Goal: Information Seeking & Learning: Learn about a topic

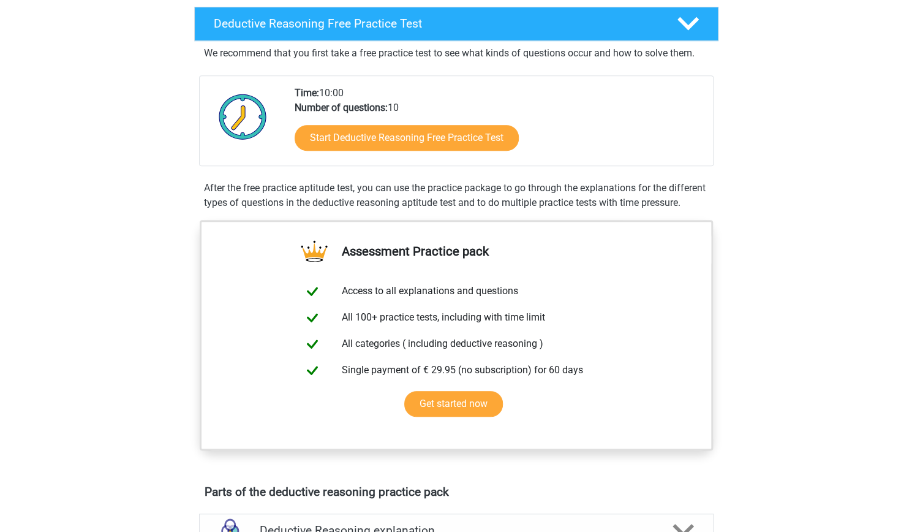
scroll to position [289, 0]
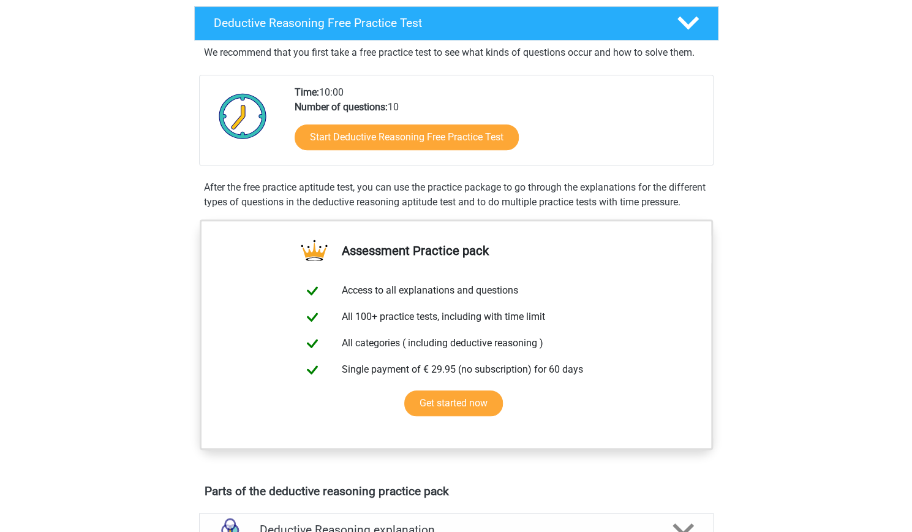
click at [828, 276] on div "Register Nederlands English" at bounding box center [456, 494] width 912 height 1567
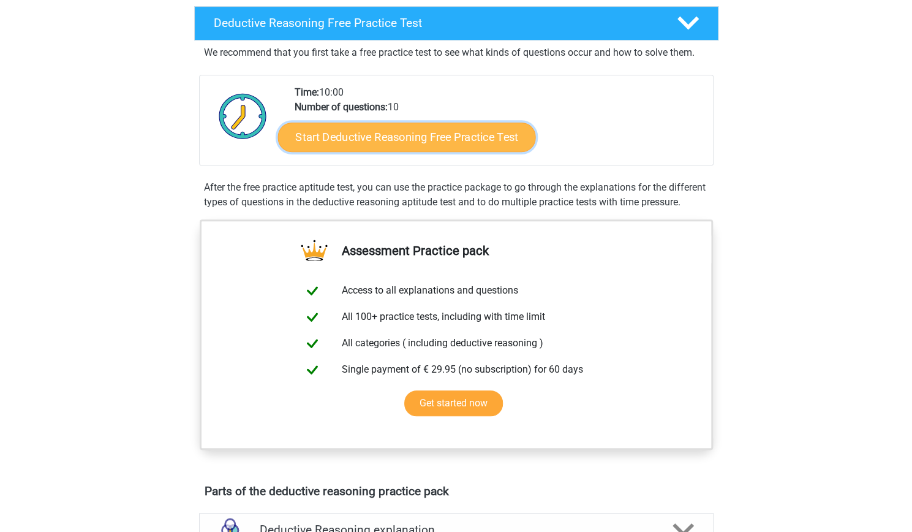
click at [389, 137] on link "Start Deductive Reasoning Free Practice Test" at bounding box center [407, 136] width 258 height 29
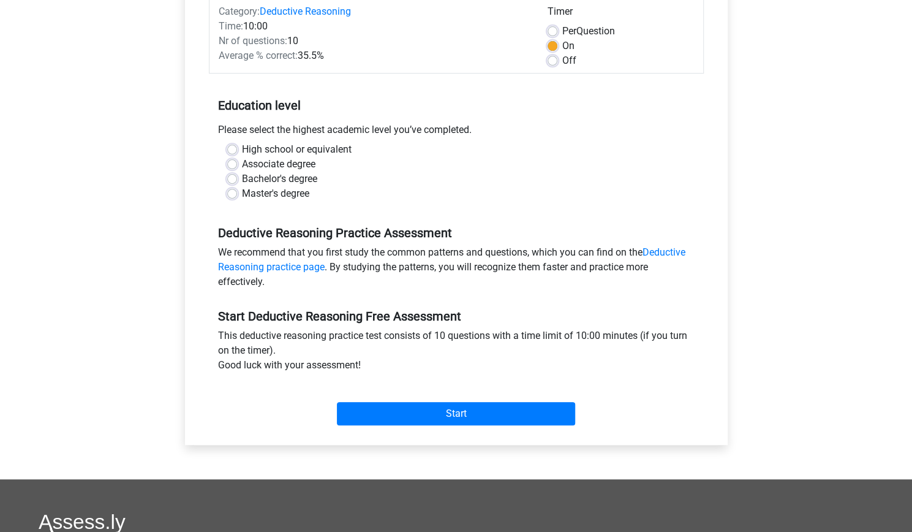
scroll to position [166, 0]
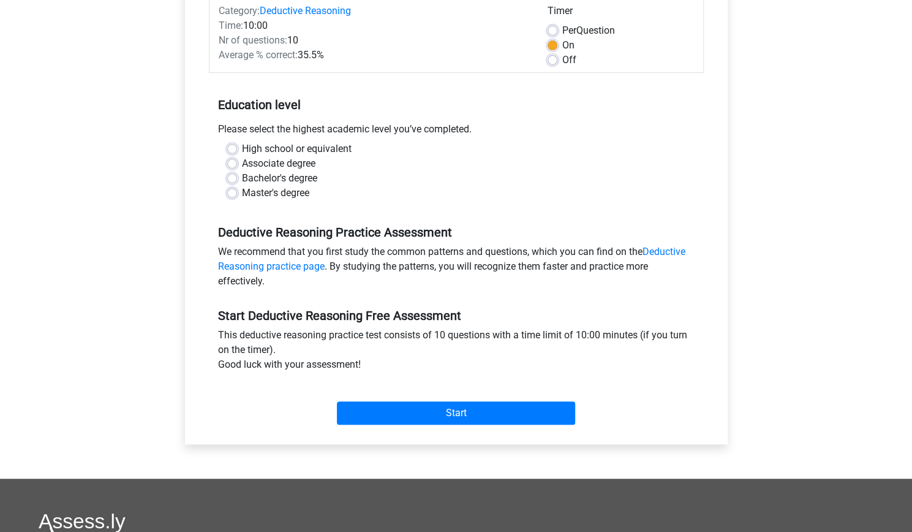
click at [260, 187] on label "Master's degree" at bounding box center [275, 193] width 67 height 15
click at [237, 187] on input "Master's degree" at bounding box center [232, 192] width 10 height 12
radio input "true"
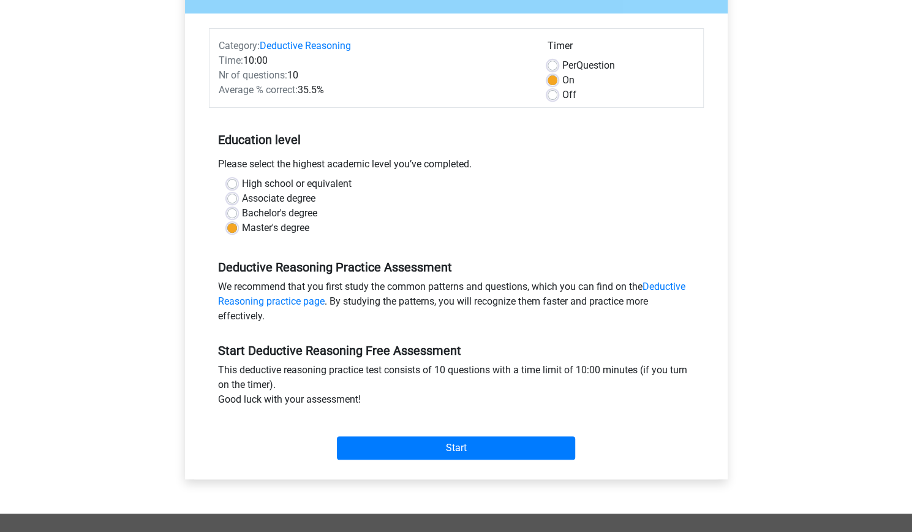
scroll to position [132, 0]
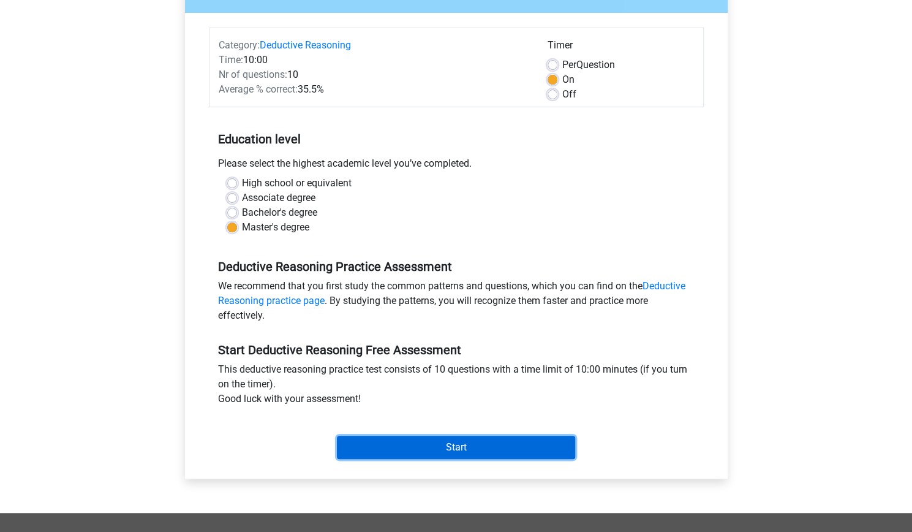
click at [442, 446] on input "Start" at bounding box center [456, 447] width 238 height 23
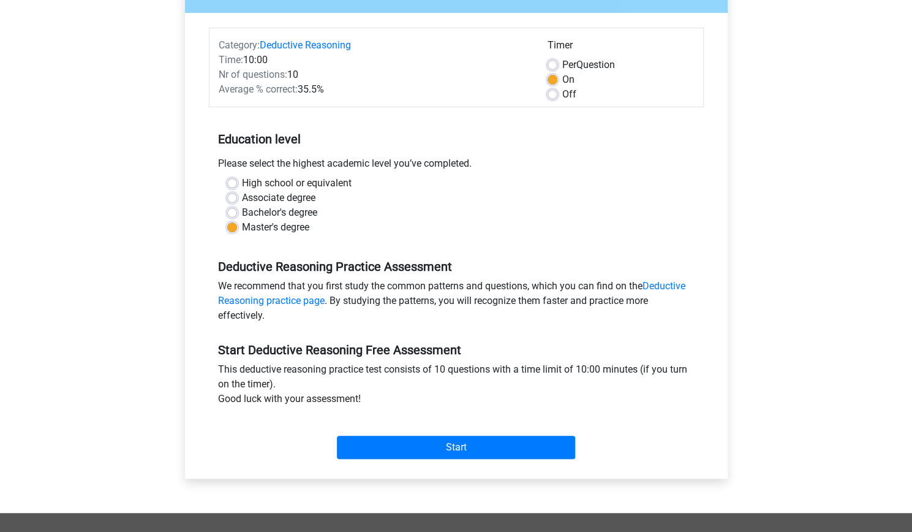
click at [456, 432] on div "Start" at bounding box center [456, 437] width 495 height 43
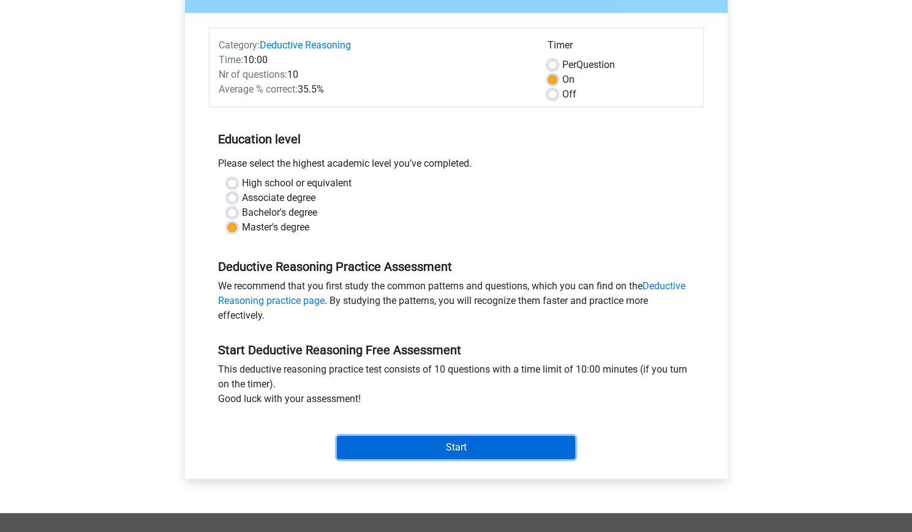
click at [439, 438] on input "Start" at bounding box center [456, 447] width 238 height 23
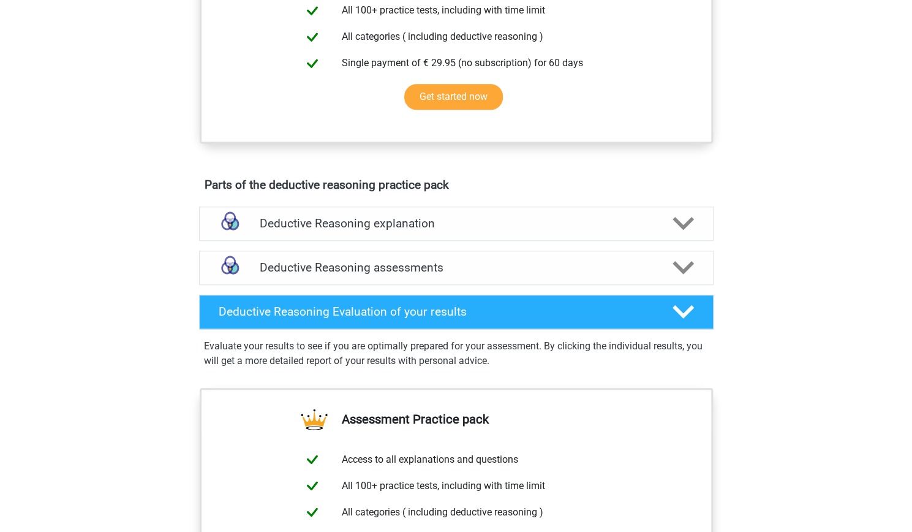
scroll to position [593, 0]
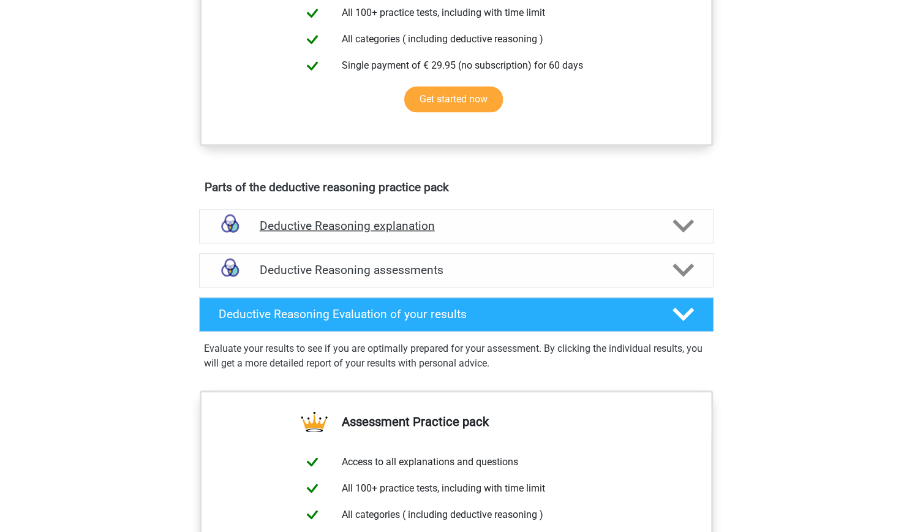
click at [551, 233] on h4 "Deductive Reasoning explanation" at bounding box center [456, 226] width 393 height 14
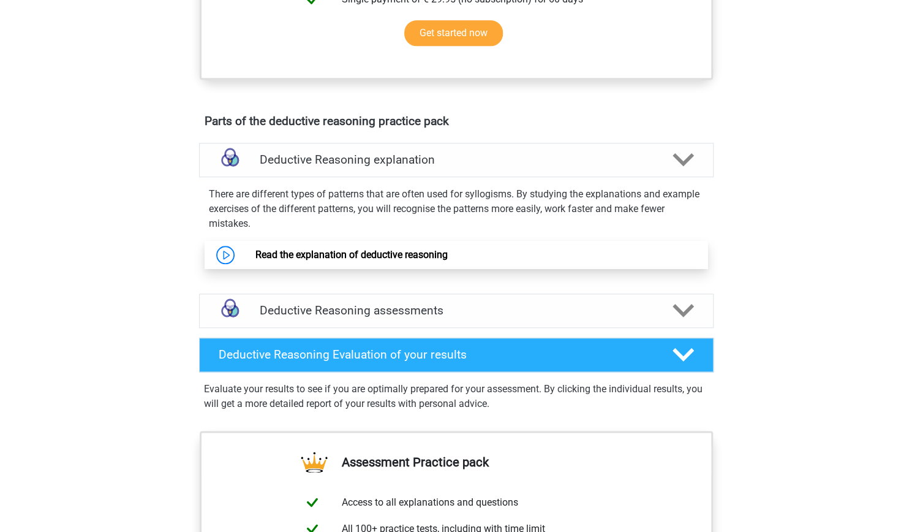
scroll to position [660, 0]
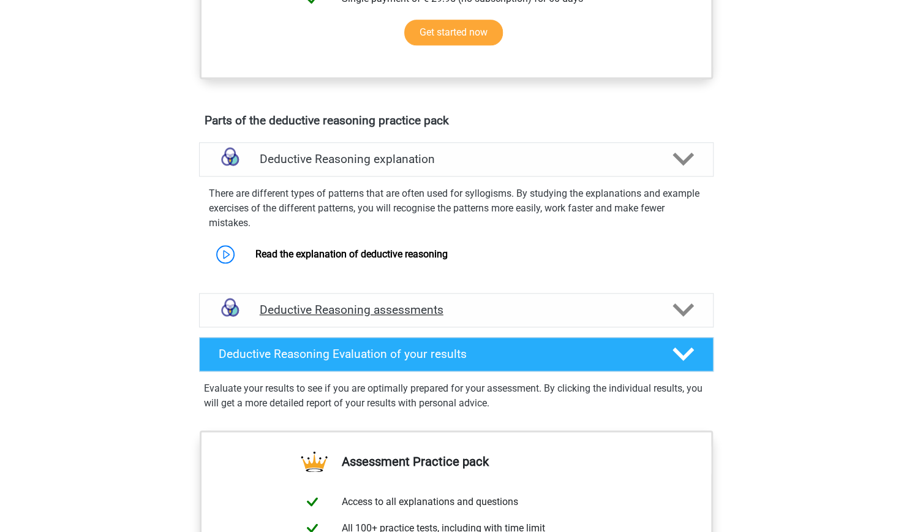
click at [563, 317] on h4 "Deductive Reasoning assessments" at bounding box center [456, 310] width 393 height 14
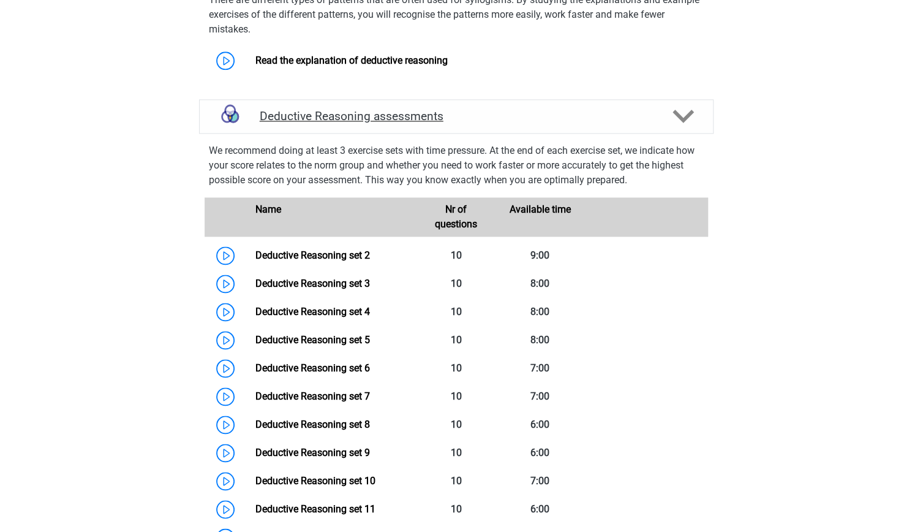
scroll to position [867, 0]
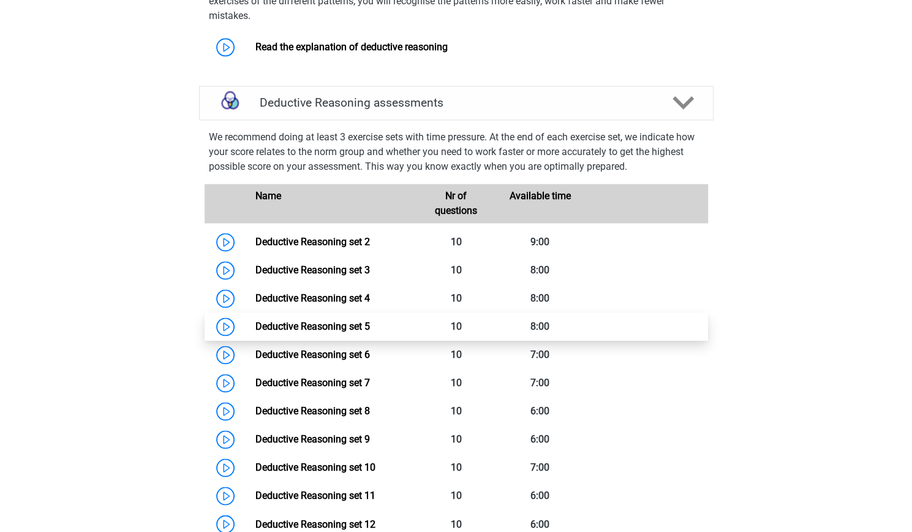
click at [306, 332] on link "Deductive Reasoning set 5" at bounding box center [313, 326] width 115 height 12
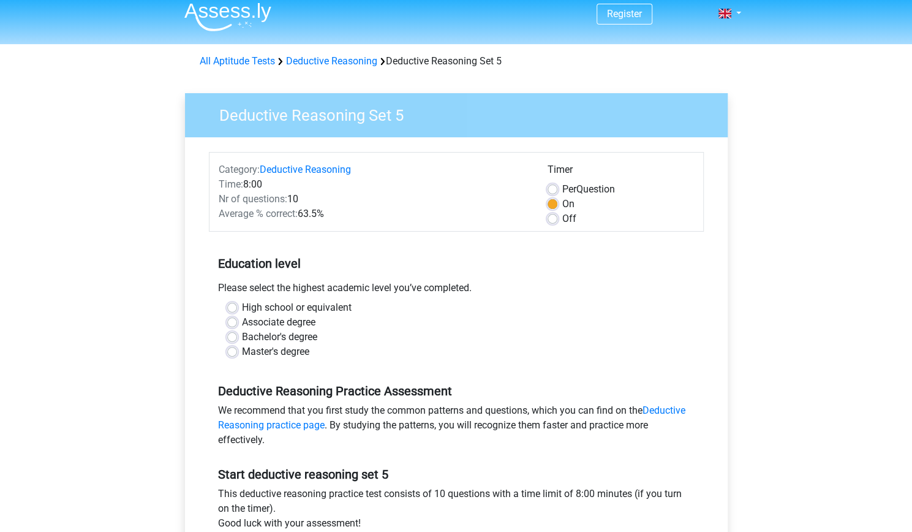
scroll to position [7, 0]
click at [273, 350] on label "Master's degree" at bounding box center [275, 352] width 67 height 15
click at [237, 350] on input "Master's degree" at bounding box center [232, 351] width 10 height 12
radio input "true"
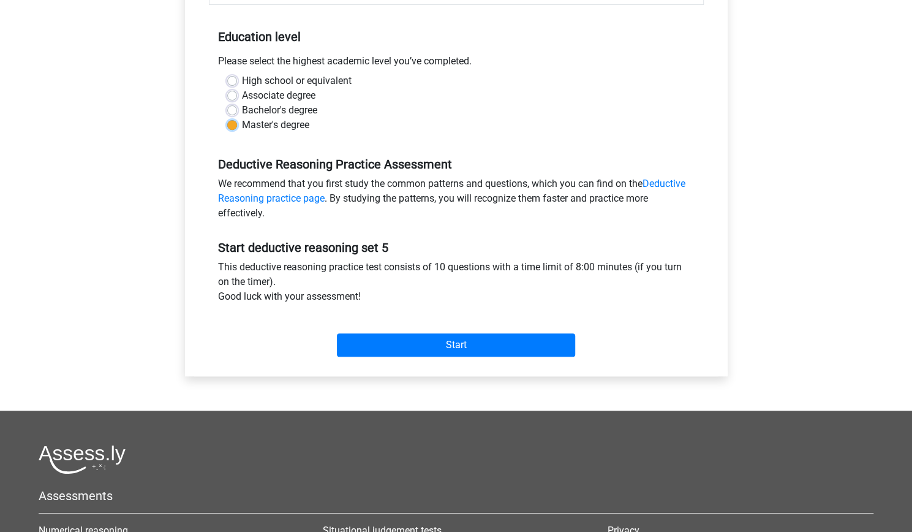
scroll to position [235, 0]
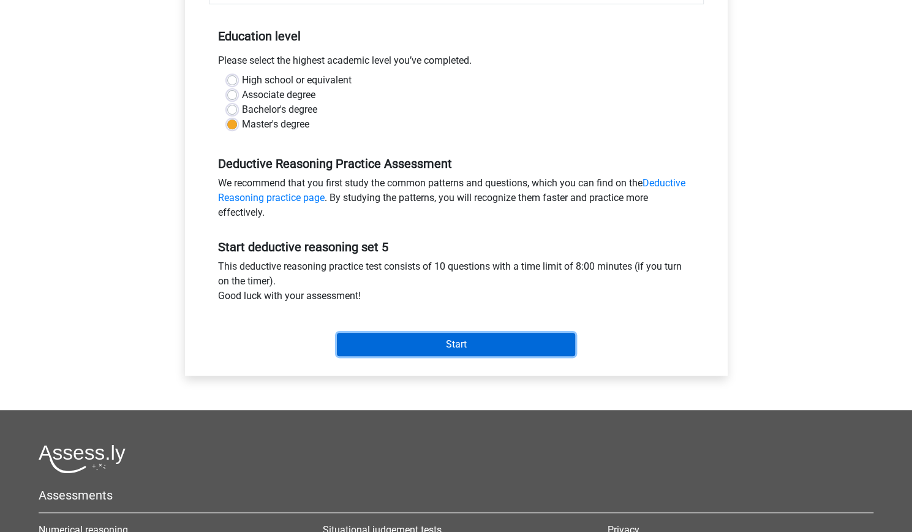
click at [412, 339] on input "Start" at bounding box center [456, 344] width 238 height 23
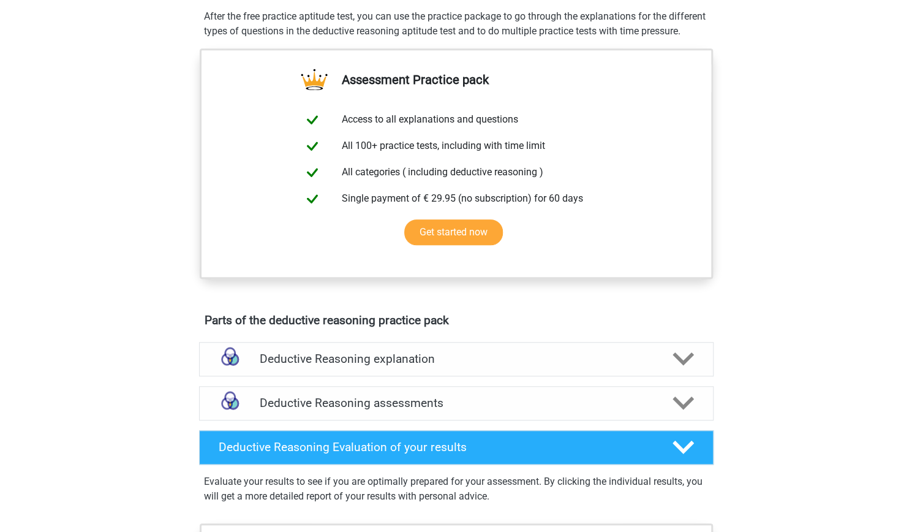
scroll to position [459, 0]
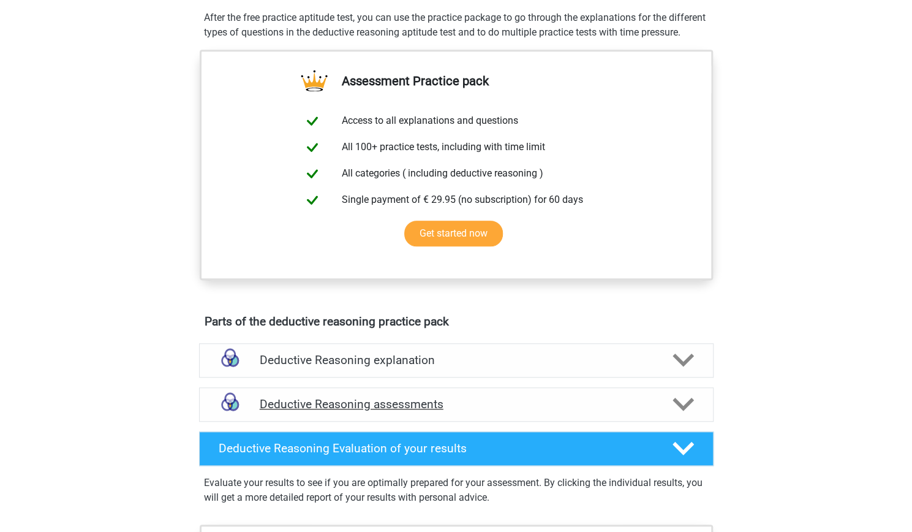
click at [384, 411] on h4 "Deductive Reasoning assessments" at bounding box center [456, 404] width 393 height 14
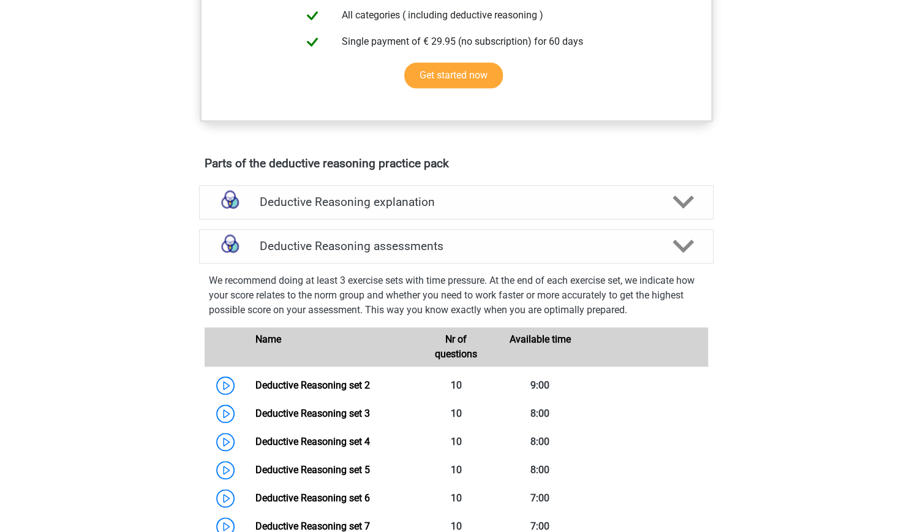
scroll to position [620, 0]
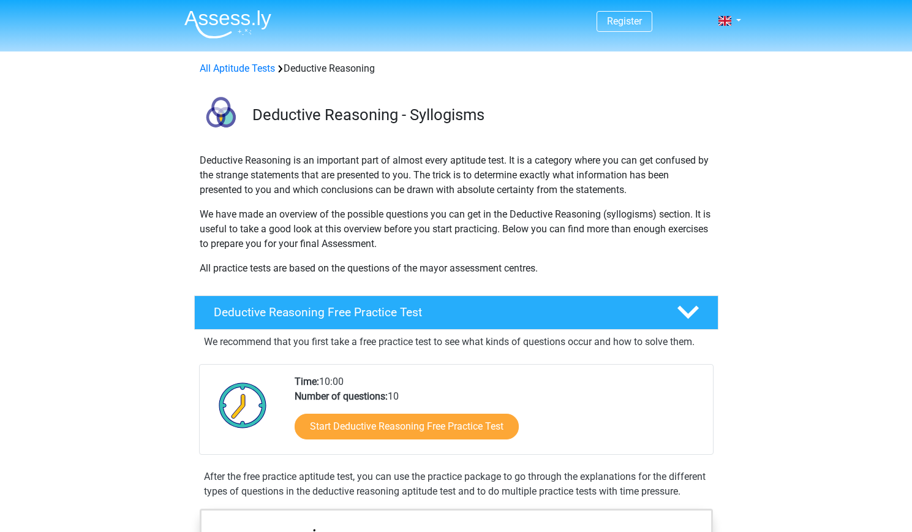
scroll to position [289, 0]
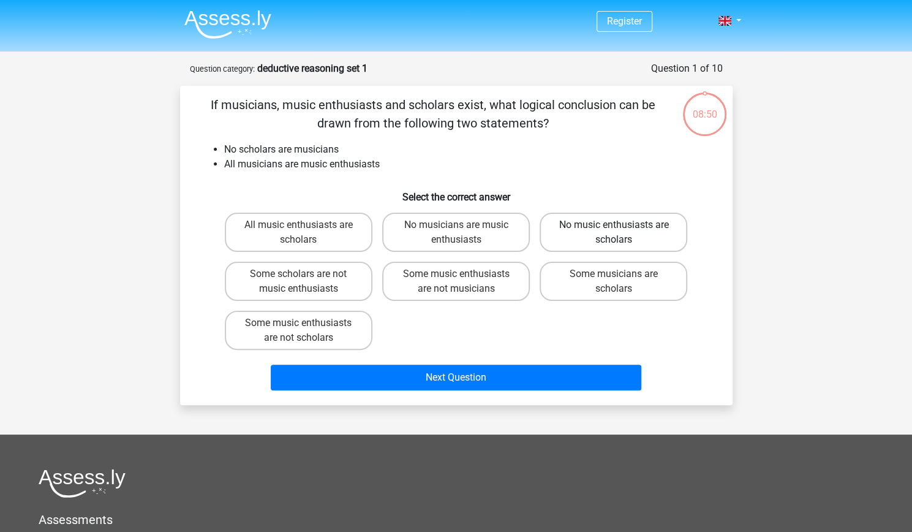
click at [588, 226] on label "No music enthusiasts are scholars" at bounding box center [614, 232] width 148 height 39
click at [614, 226] on input "No music enthusiasts are scholars" at bounding box center [618, 229] width 8 height 8
radio input "true"
click at [436, 273] on label "Some music enthusiasts are not musicians" at bounding box center [456, 281] width 148 height 39
click at [456, 274] on input "Some music enthusiasts are not musicians" at bounding box center [460, 278] width 8 height 8
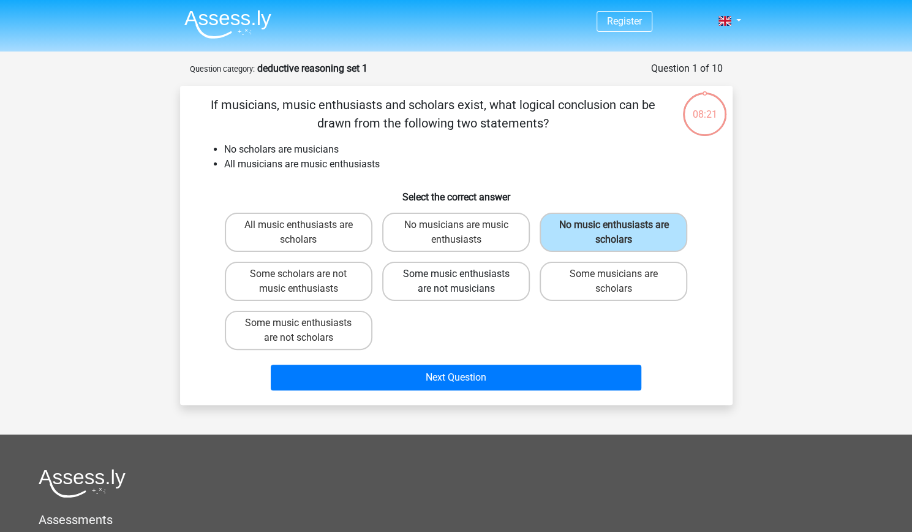
radio input "true"
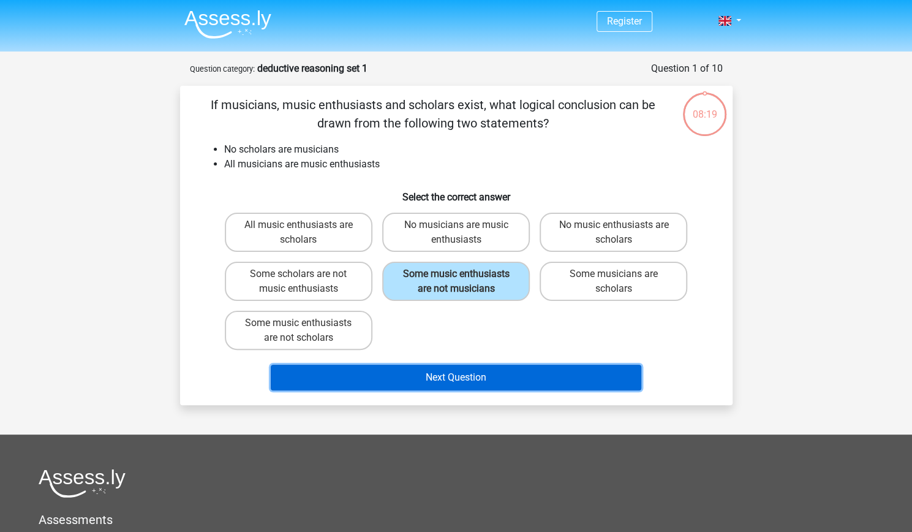
click at [420, 374] on button "Next Question" at bounding box center [456, 378] width 371 height 26
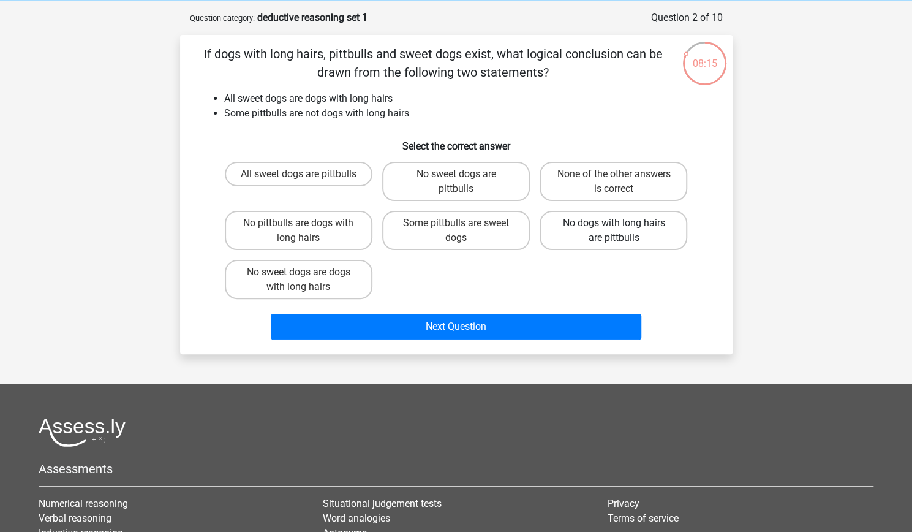
scroll to position [50, 0]
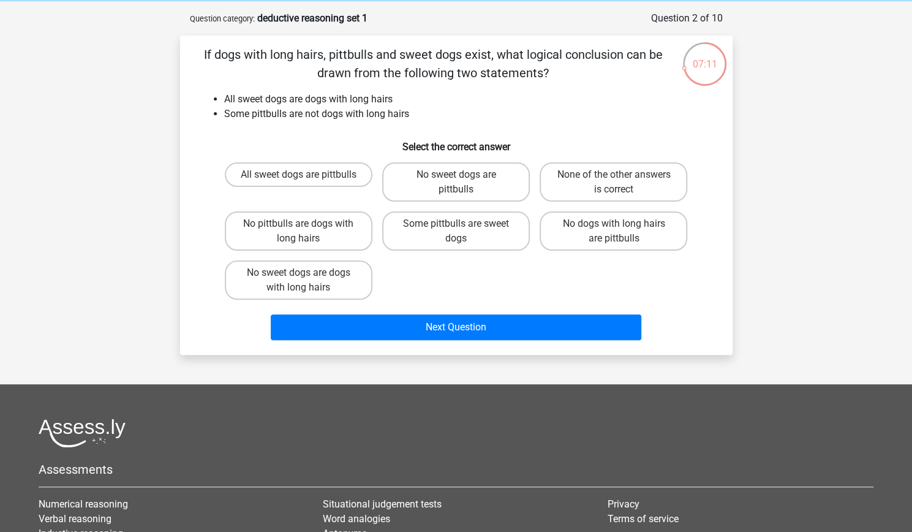
click at [460, 230] on input "Some pittbulls are sweet dogs" at bounding box center [460, 228] width 8 height 8
radio input "true"
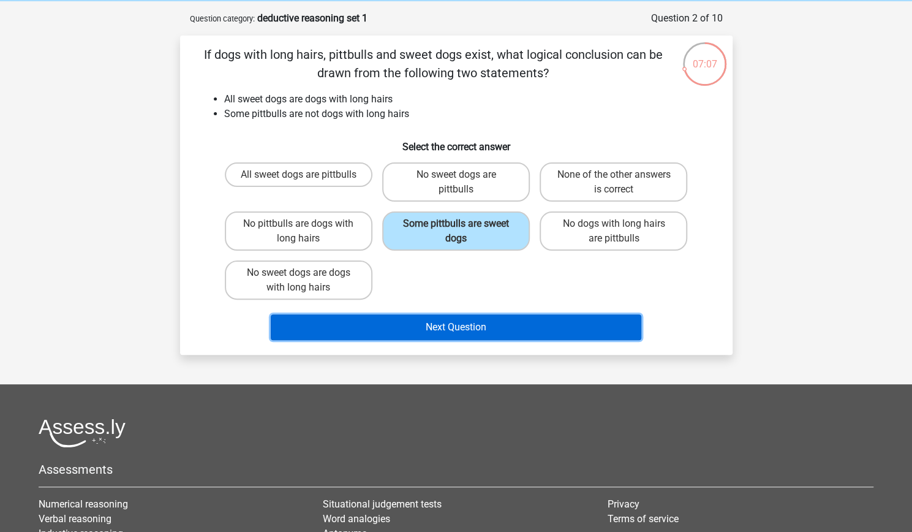
click at [423, 326] on button "Next Question" at bounding box center [456, 327] width 371 height 26
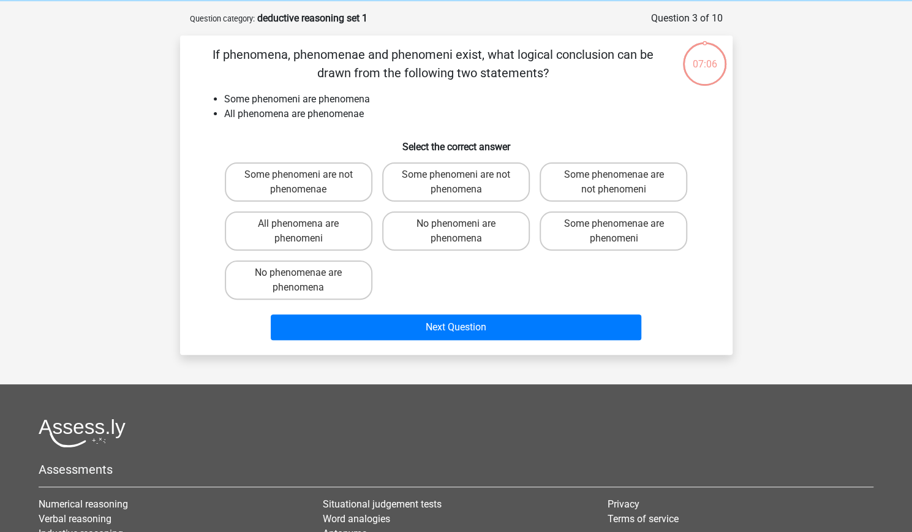
scroll to position [61, 0]
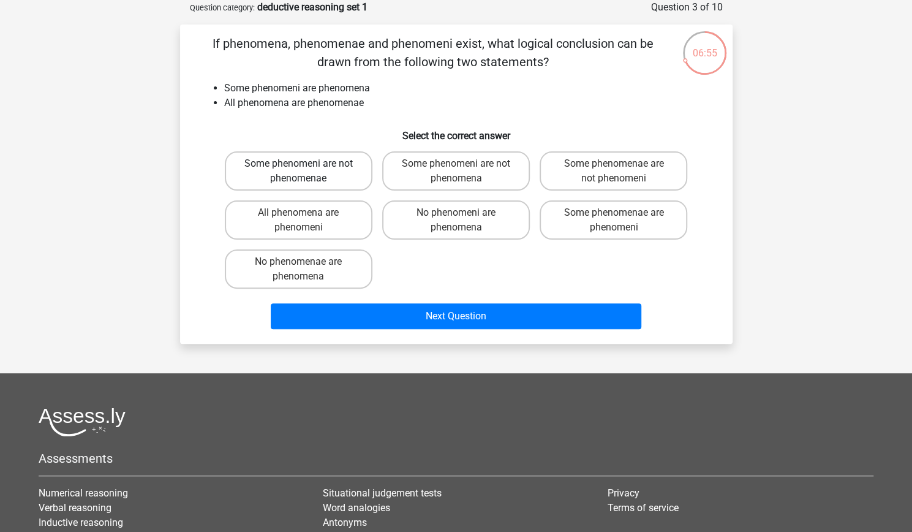
click at [301, 162] on label "Some phenomeni are not phenomenae" at bounding box center [299, 170] width 148 height 39
click at [301, 164] on input "Some phenomeni are not phenomenae" at bounding box center [302, 168] width 8 height 8
radio input "true"
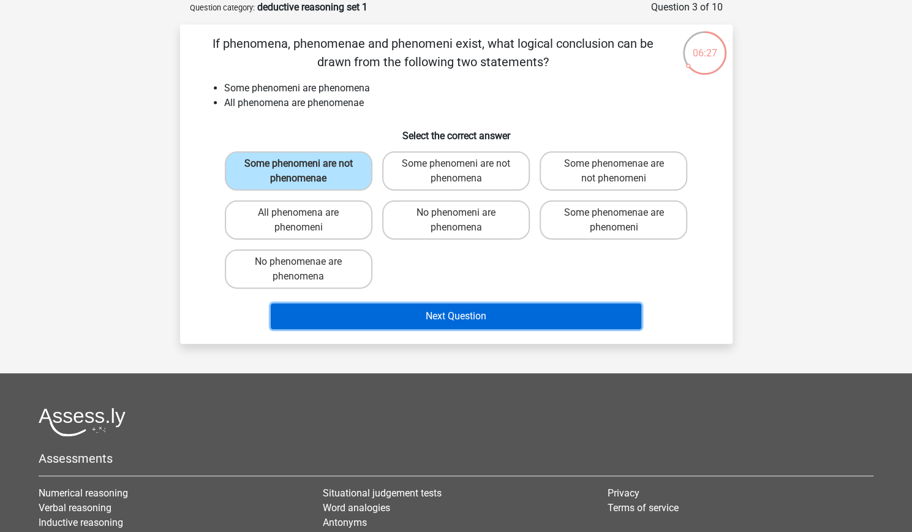
click at [405, 312] on button "Next Question" at bounding box center [456, 316] width 371 height 26
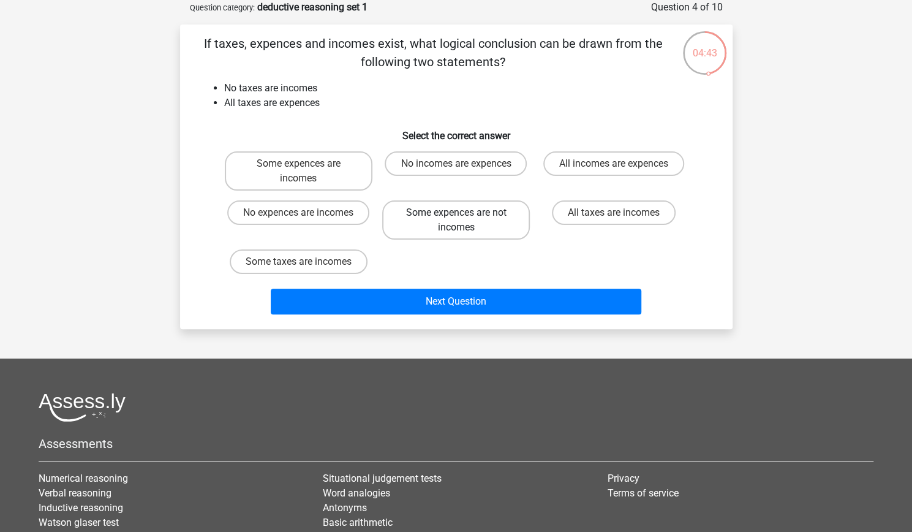
click at [468, 211] on label "Some expences are not incomes" at bounding box center [456, 219] width 148 height 39
click at [464, 213] on input "Some expences are not incomes" at bounding box center [460, 217] width 8 height 8
radio input "true"
click at [355, 170] on label "Some expences are incomes" at bounding box center [299, 170] width 148 height 39
click at [306, 170] on input "Some expences are incomes" at bounding box center [302, 168] width 8 height 8
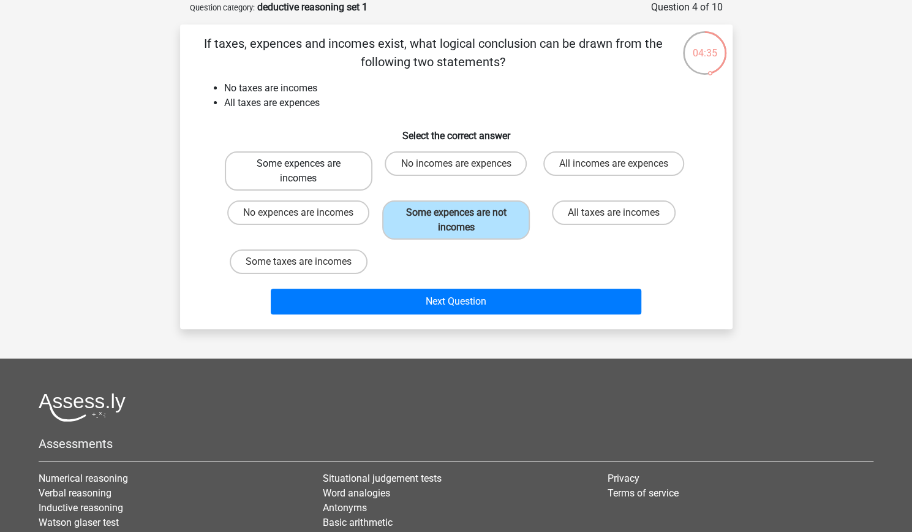
radio input "true"
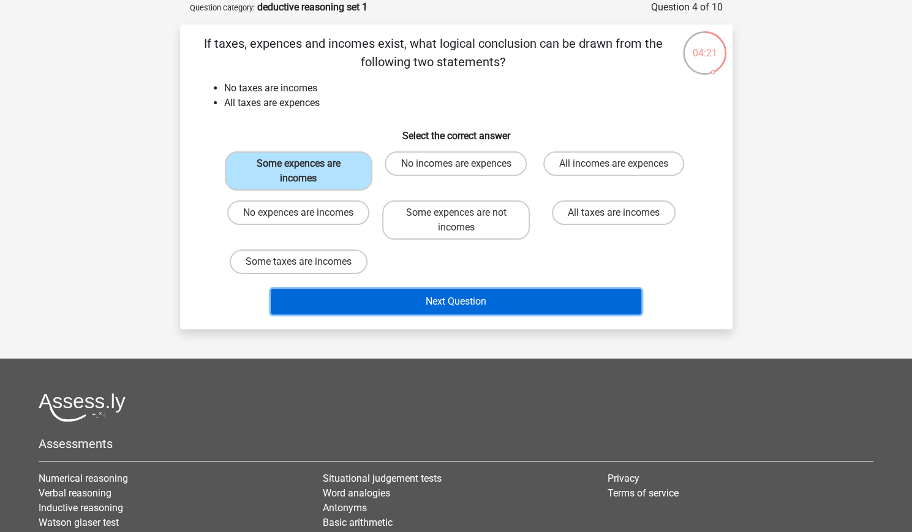
click at [395, 304] on button "Next Question" at bounding box center [456, 302] width 371 height 26
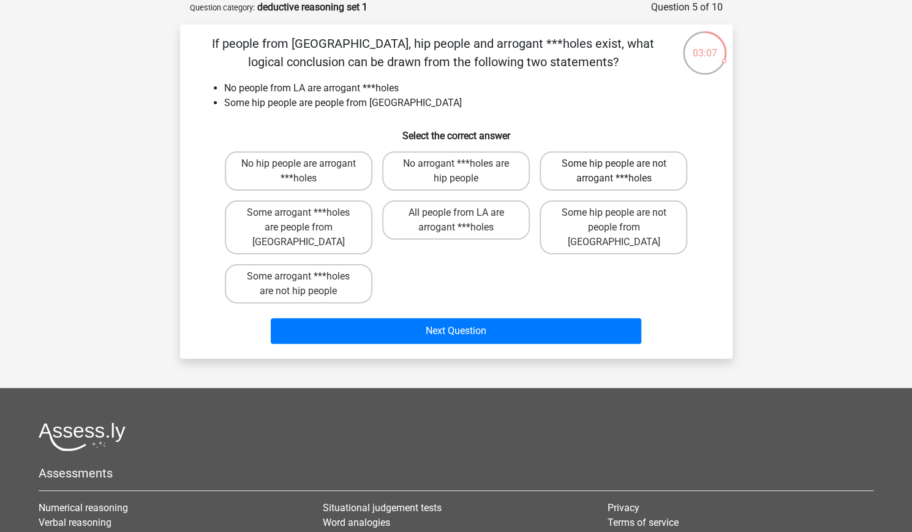
click at [580, 162] on label "Some hip people are not arrogant ***holes" at bounding box center [614, 170] width 148 height 39
click at [614, 164] on input "Some hip people are not arrogant ***holes" at bounding box center [618, 168] width 8 height 8
radio input "true"
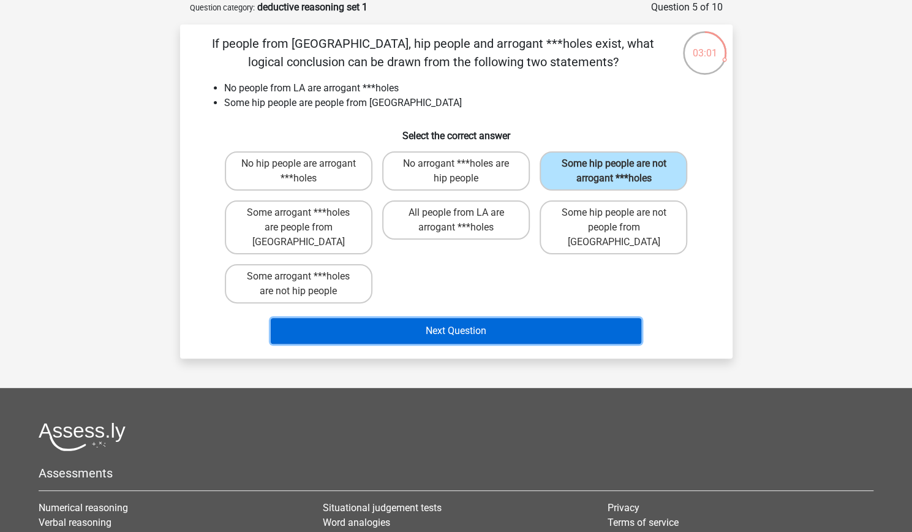
click at [510, 321] on button "Next Question" at bounding box center [456, 331] width 371 height 26
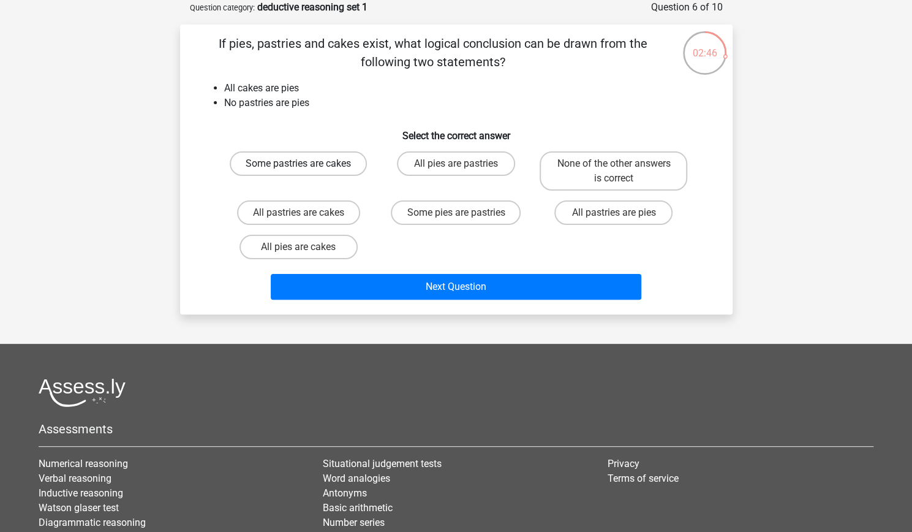
click at [271, 173] on label "Some pastries are cakes" at bounding box center [298, 163] width 137 height 25
click at [298, 172] on input "Some pastries are cakes" at bounding box center [302, 168] width 8 height 8
radio input "true"
click at [599, 182] on label "None of the other answers is correct" at bounding box center [614, 170] width 148 height 39
click at [614, 172] on input "None of the other answers is correct" at bounding box center [618, 168] width 8 height 8
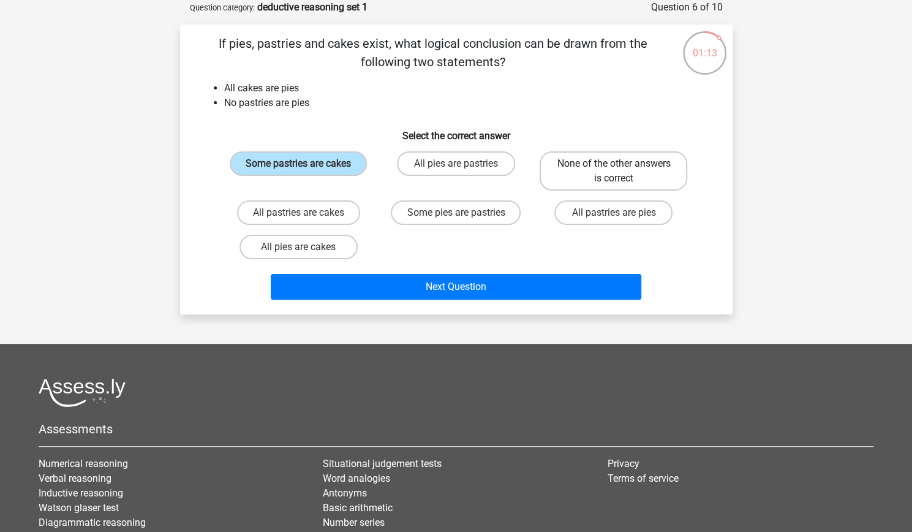
radio input "true"
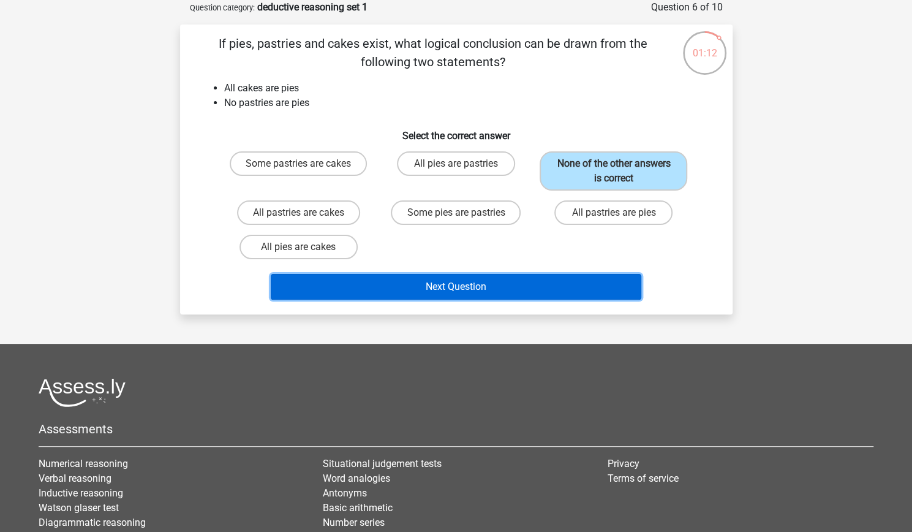
click at [464, 297] on button "Next Question" at bounding box center [456, 287] width 371 height 26
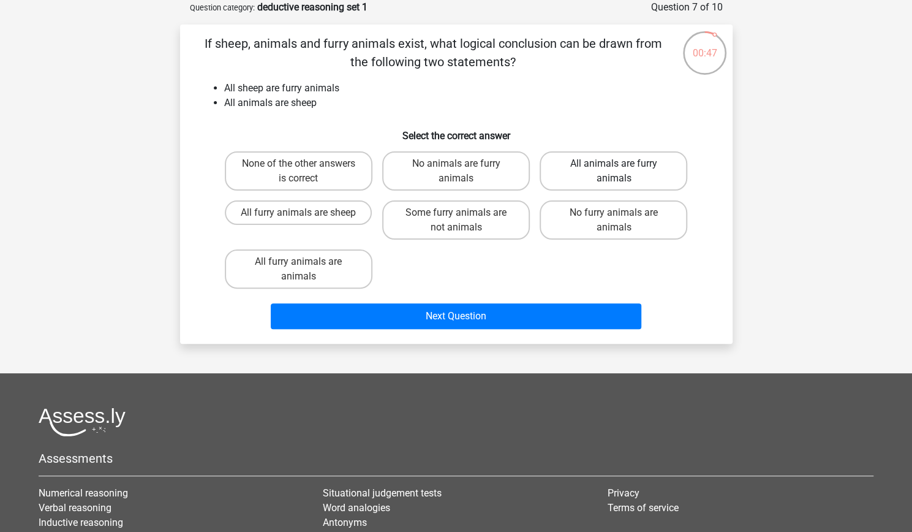
click at [659, 170] on label "All animals are furry animals" at bounding box center [614, 170] width 148 height 39
click at [622, 170] on input "All animals are furry animals" at bounding box center [618, 168] width 8 height 8
radio input "true"
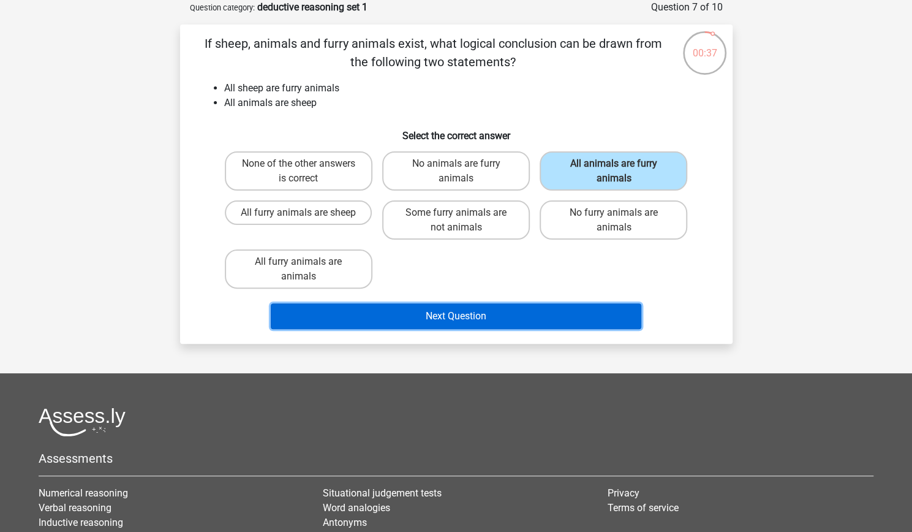
click at [462, 310] on button "Next Question" at bounding box center [456, 316] width 371 height 26
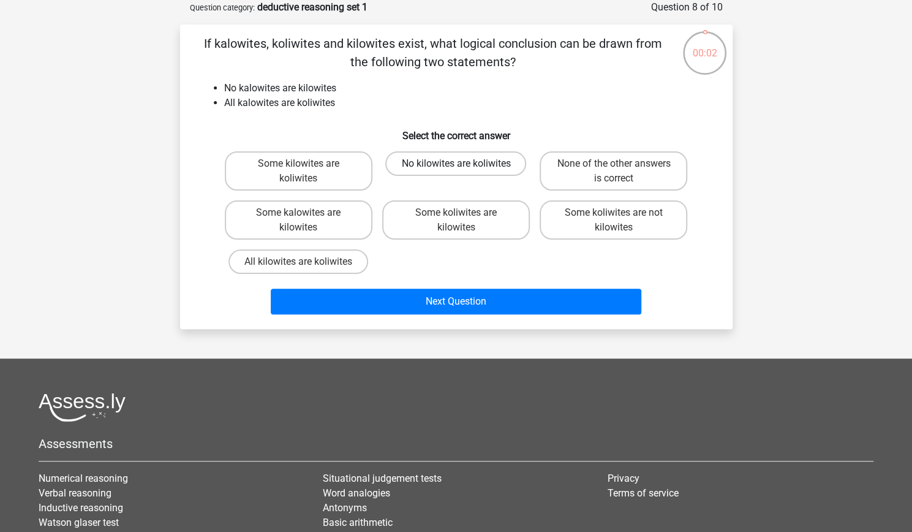
click at [500, 162] on label "No kilowites are koliwites" at bounding box center [455, 163] width 141 height 25
click at [464, 164] on input "No kilowites are koliwites" at bounding box center [460, 168] width 8 height 8
radio input "true"
